Goal: Find specific page/section: Find specific page/section

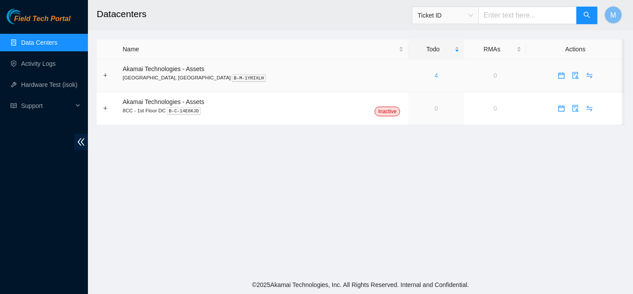
click at [434, 75] on link "4" at bounding box center [436, 75] width 4 height 7
